Goal: Check status: Check status

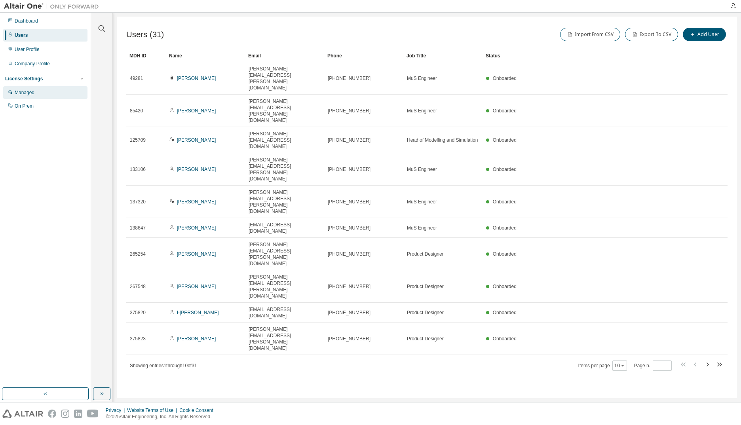
click at [35, 93] on div "Managed" at bounding box center [45, 92] width 84 height 13
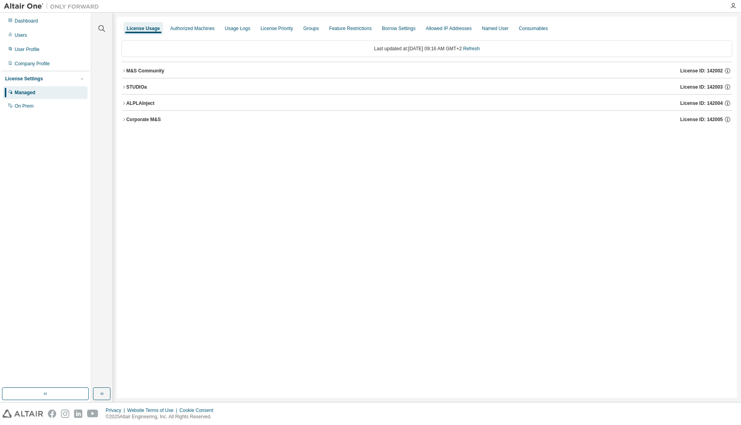
click at [128, 122] on div "Corporate M&S" at bounding box center [143, 119] width 34 height 6
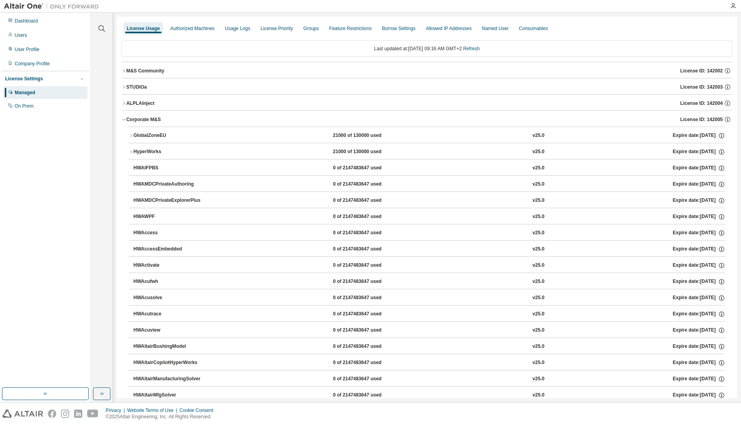
click at [125, 103] on icon "button" at bounding box center [123, 103] width 5 height 5
click at [126, 89] on div "STUDIOa" at bounding box center [136, 87] width 21 height 6
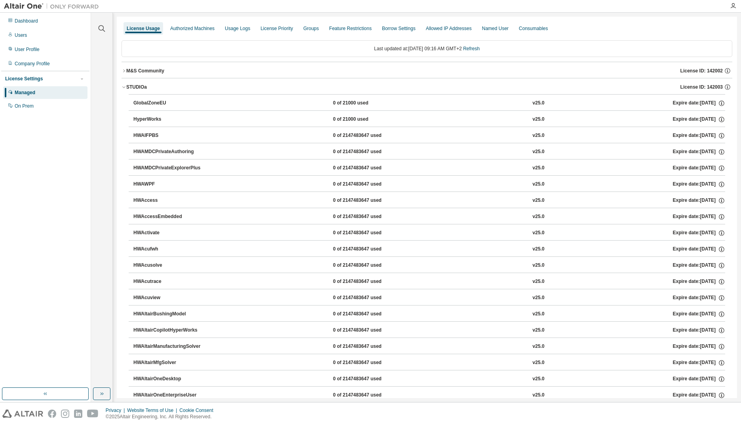
click at [125, 72] on icon "button" at bounding box center [123, 70] width 5 height 5
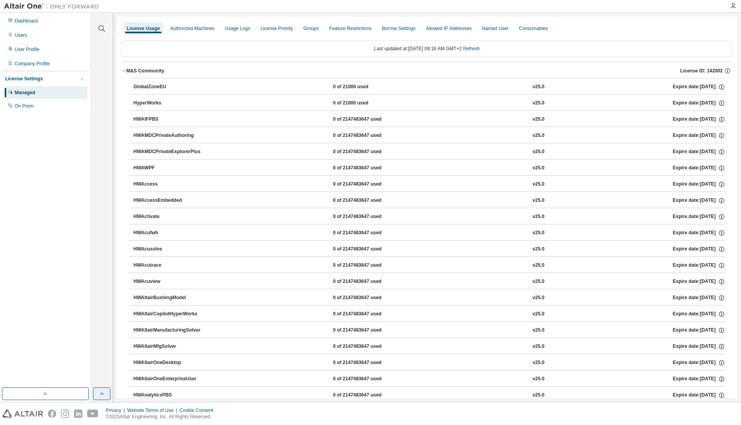
click at [101, 396] on icon "button" at bounding box center [102, 393] width 6 height 6
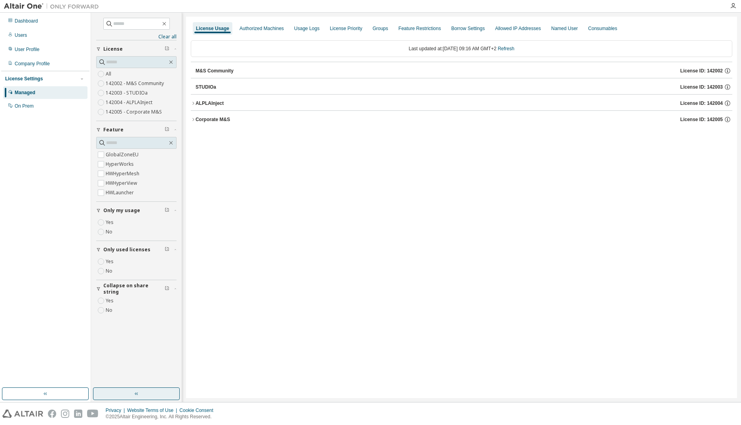
click at [194, 119] on icon "button" at bounding box center [193, 119] width 5 height 5
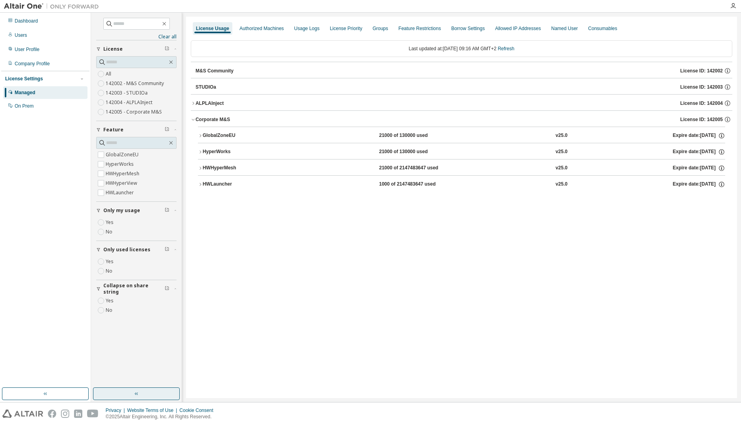
click at [193, 104] on icon "button" at bounding box center [193, 103] width 2 height 3
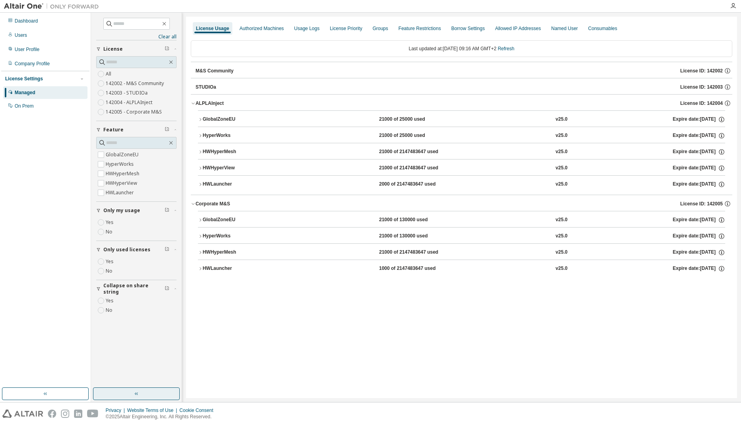
click at [199, 69] on div "M&S Community" at bounding box center [214, 71] width 38 height 6
click at [514, 51] on link "Refresh" at bounding box center [505, 49] width 17 height 6
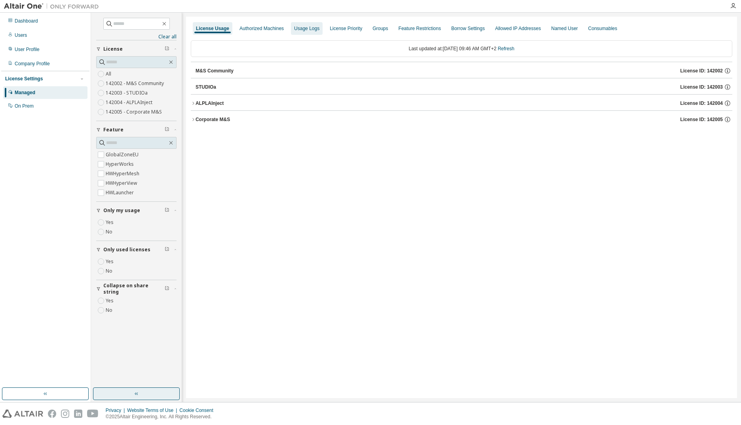
click at [299, 29] on div "Usage Logs" at bounding box center [306, 28] width 25 height 6
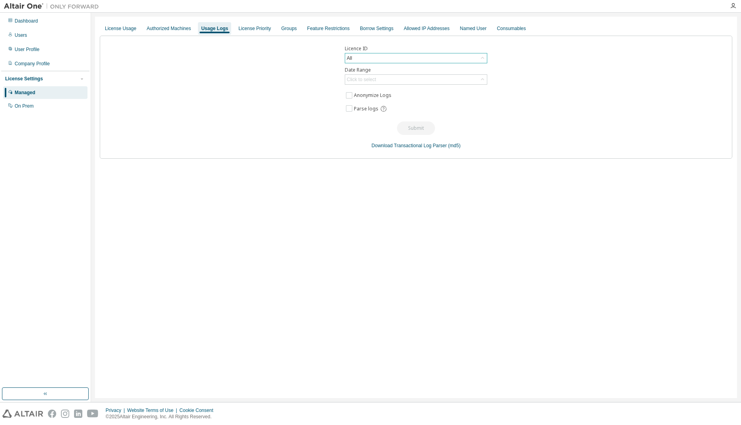
click at [362, 58] on div "All" at bounding box center [416, 57] width 142 height 9
click at [366, 59] on div "All" at bounding box center [416, 57] width 142 height 9
click at [357, 59] on div "All" at bounding box center [416, 57] width 142 height 9
click at [352, 68] on icon at bounding box center [352, 69] width 6 height 6
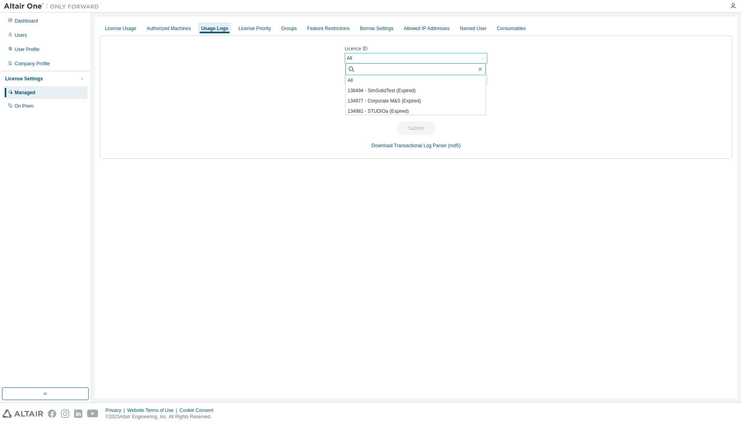
click at [387, 68] on input "text" at bounding box center [415, 69] width 121 height 8
type input "****"
click at [396, 91] on li "142002 - M&S Community" at bounding box center [415, 90] width 140 height 10
click at [352, 81] on div "Click to select" at bounding box center [361, 79] width 29 height 6
click at [357, 102] on li "Last 30 days" at bounding box center [415, 102] width 140 height 10
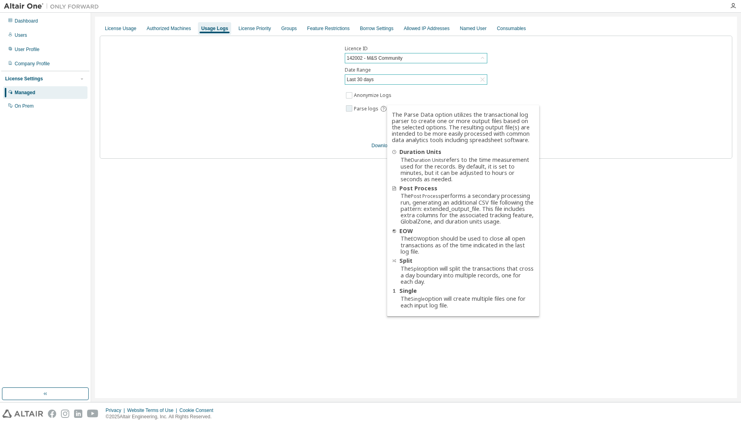
click at [381, 108] on icon at bounding box center [383, 108] width 7 height 7
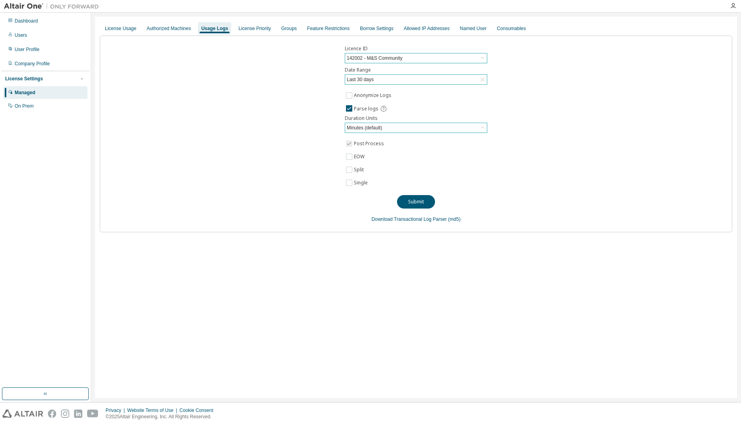
click at [357, 128] on div "Minutes (default)" at bounding box center [364, 127] width 38 height 9
click at [316, 129] on div "Licence ID 142002 - M&S Community Date Range Last 30 days Anonymize Logs Parse …" at bounding box center [416, 134] width 632 height 197
click at [350, 130] on div "Minutes (default)" at bounding box center [364, 127] width 38 height 9
click at [414, 201] on button "Submit" at bounding box center [416, 201] width 38 height 13
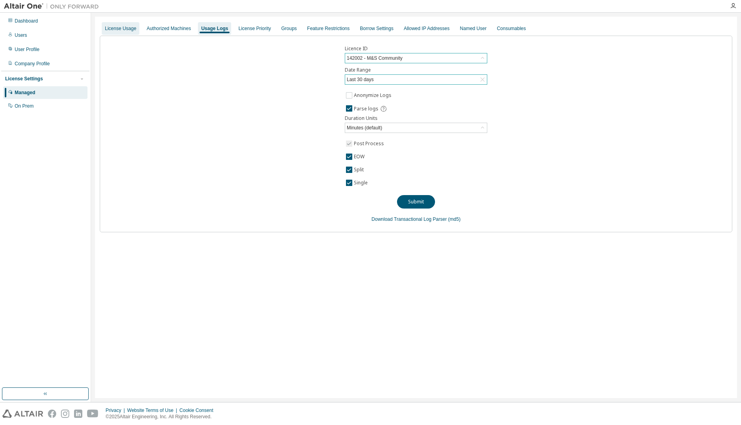
click at [123, 32] on div "License Usage" at bounding box center [121, 28] width 38 height 13
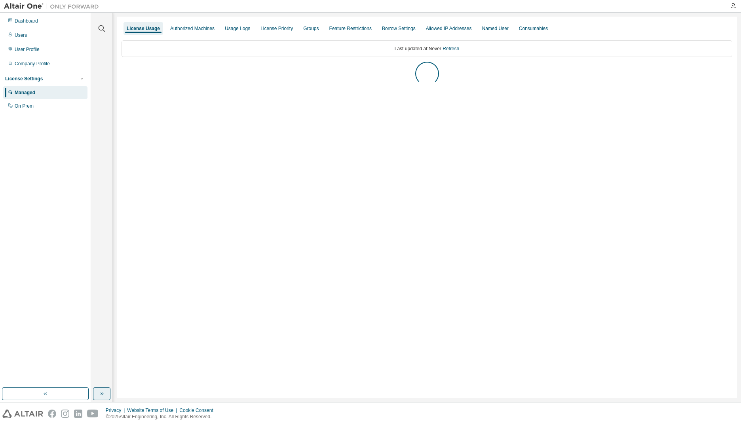
click at [104, 391] on icon "button" at bounding box center [102, 393] width 6 height 6
